Goal: Task Accomplishment & Management: Use online tool/utility

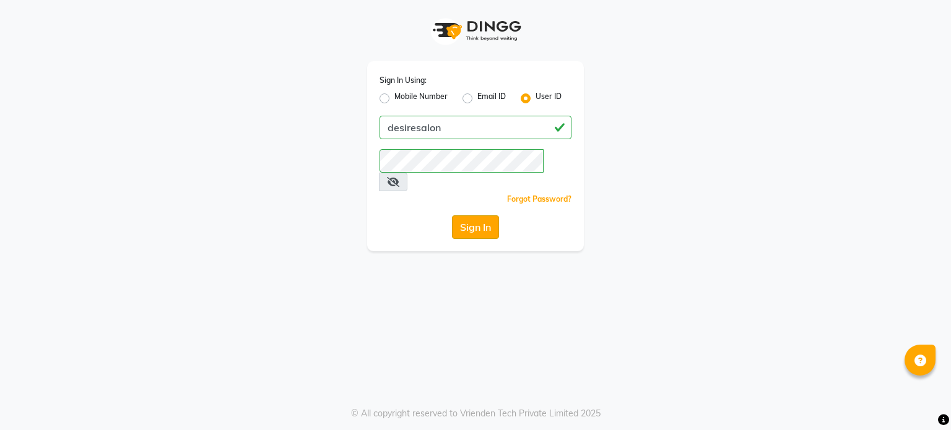
click at [484, 217] on button "Sign In" at bounding box center [475, 227] width 47 height 24
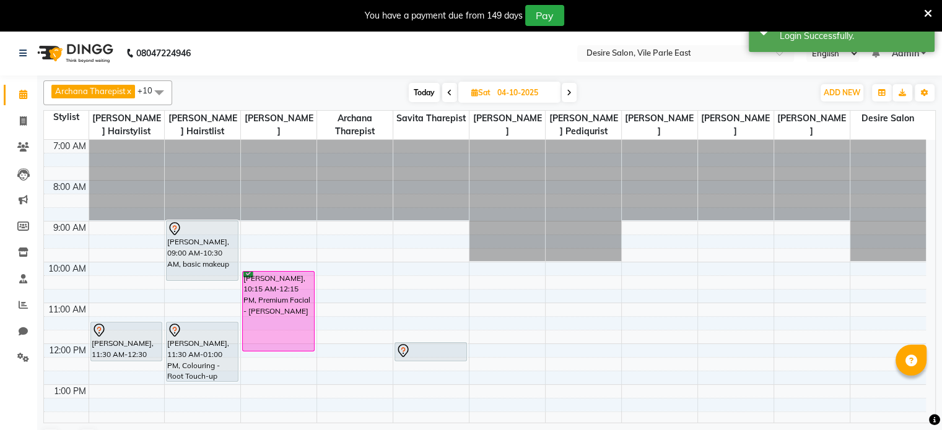
click at [490, 93] on span "Sat" at bounding box center [480, 92] width 25 height 9
select select "10"
select select "2025"
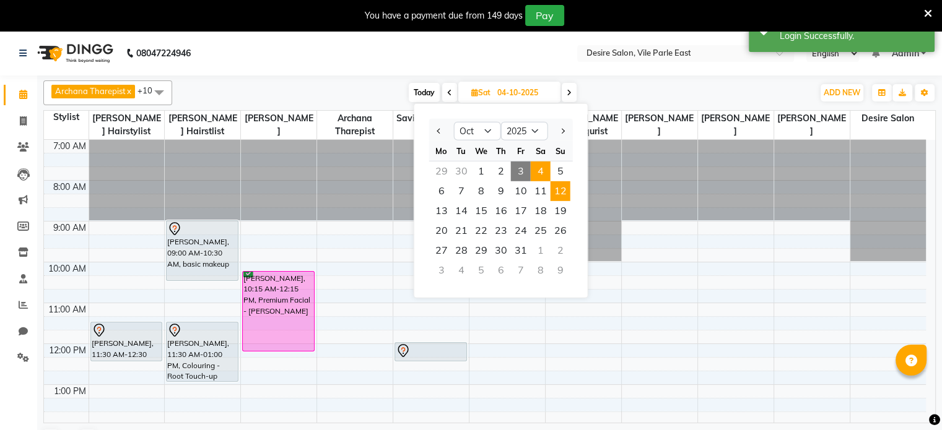
click at [558, 193] on span "12" at bounding box center [560, 191] width 20 height 20
type input "[DATE]"
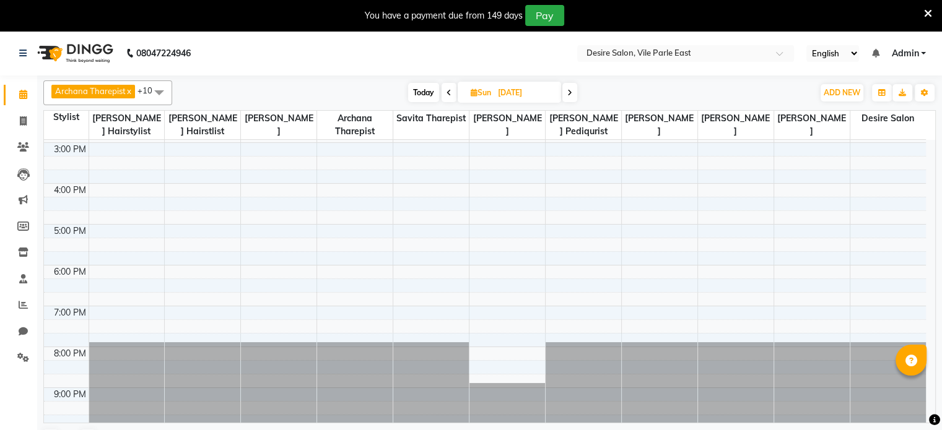
scroll to position [35, 0]
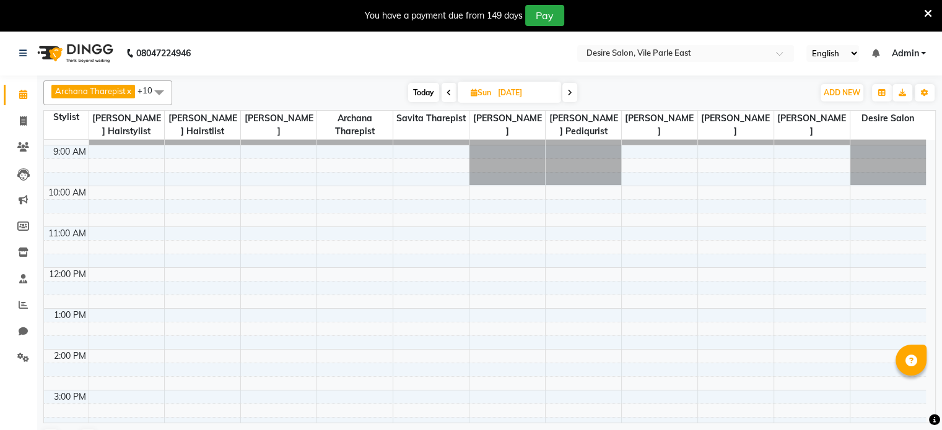
click at [258, 193] on div "8:00 AM 9:00 AM 10:00 AM 11:00 AM 12:00 PM 1:00 PM 2:00 PM 3:00 PM 4:00 PM 5:00…" at bounding box center [485, 390] width 882 height 571
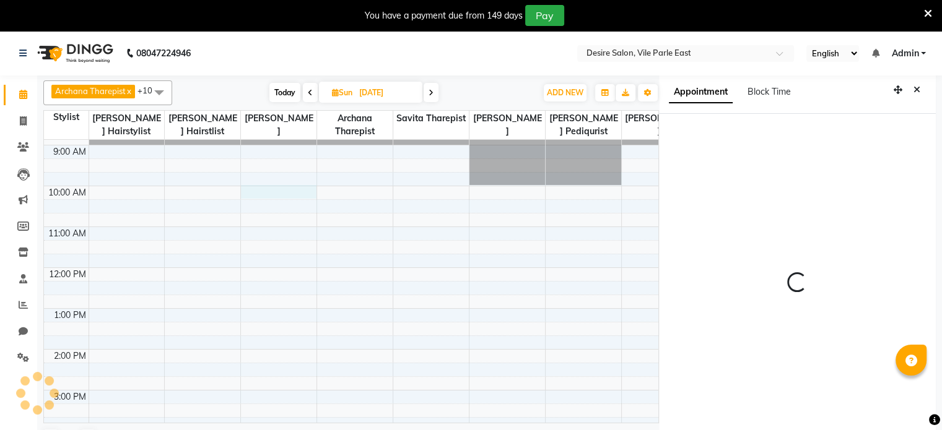
select select "74553"
select select "tentative"
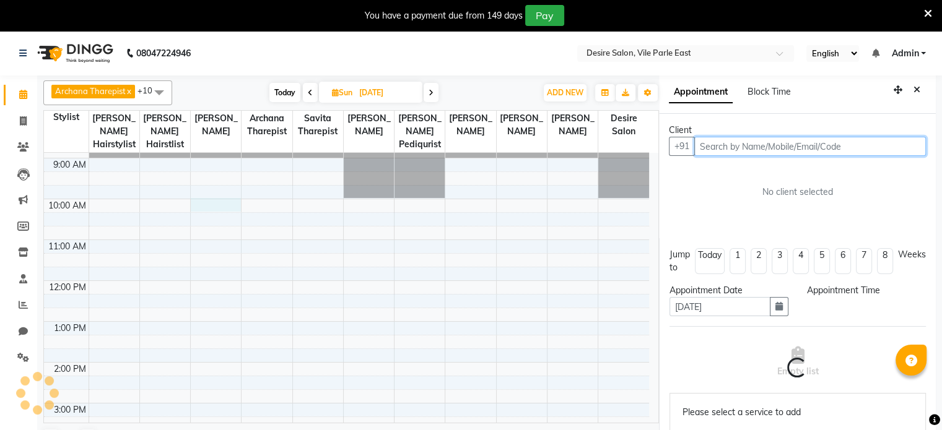
select select "600"
